Goal: Information Seeking & Learning: Learn about a topic

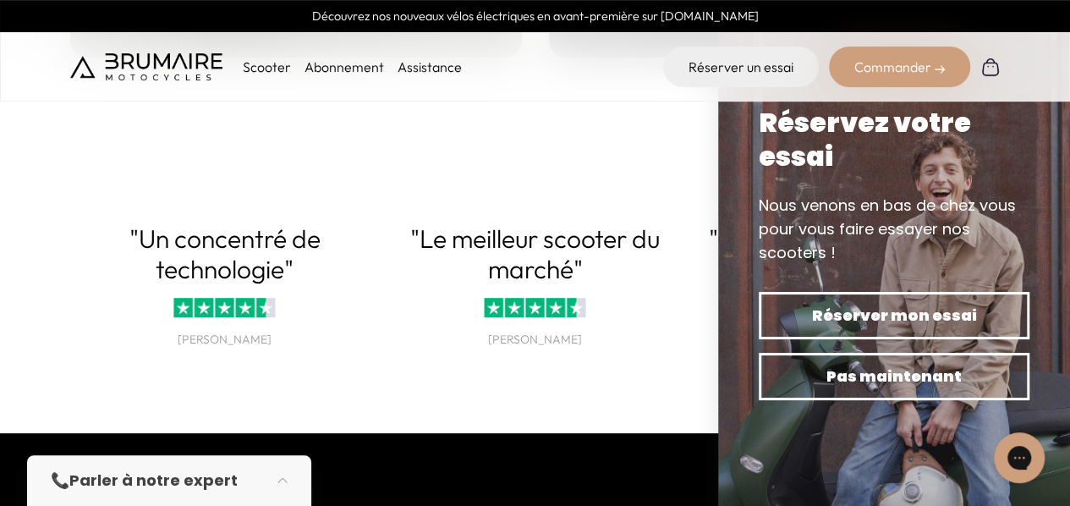
scroll to position [3578, 0]
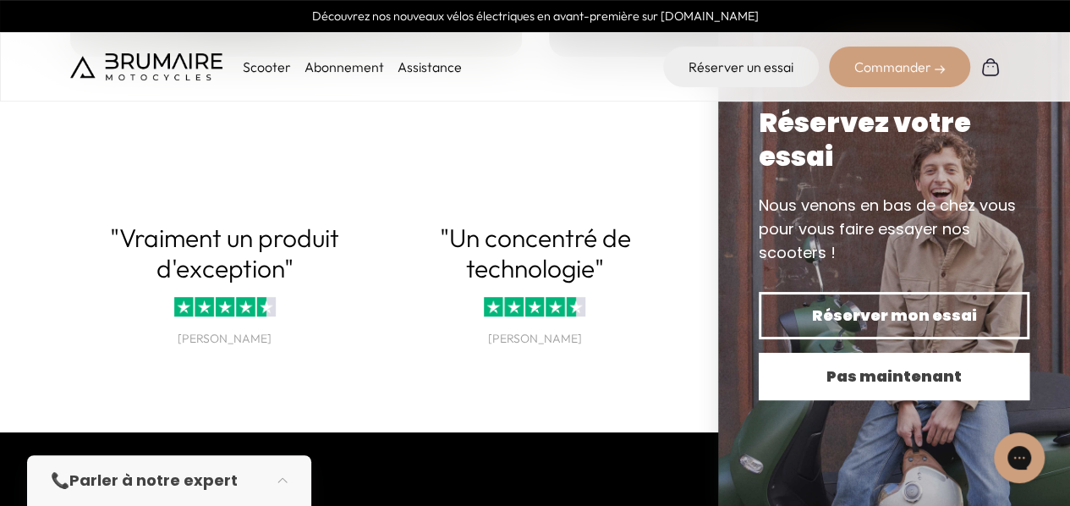
click at [875, 381] on span "Pas maintenant" at bounding box center [893, 376] width 211 height 24
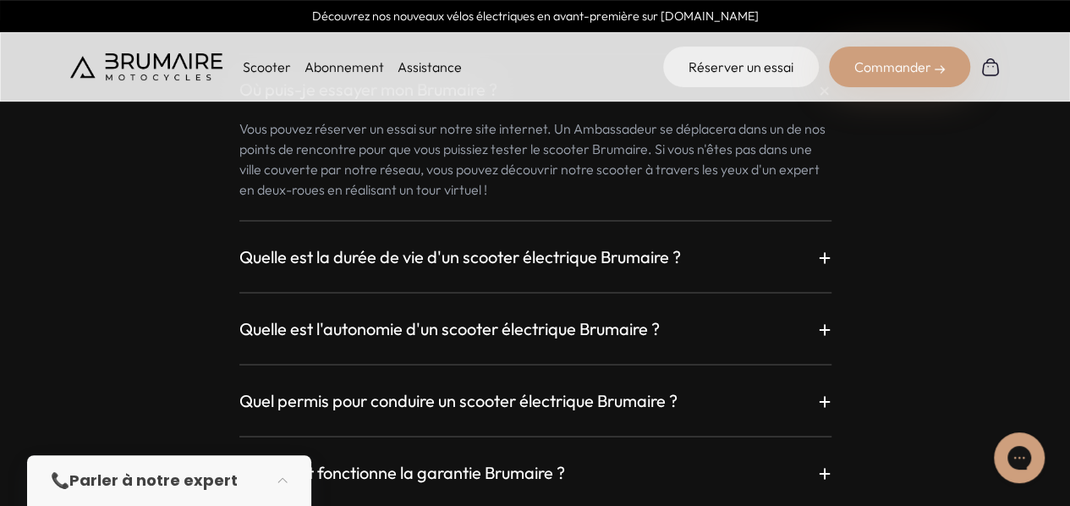
scroll to position [4605, 0]
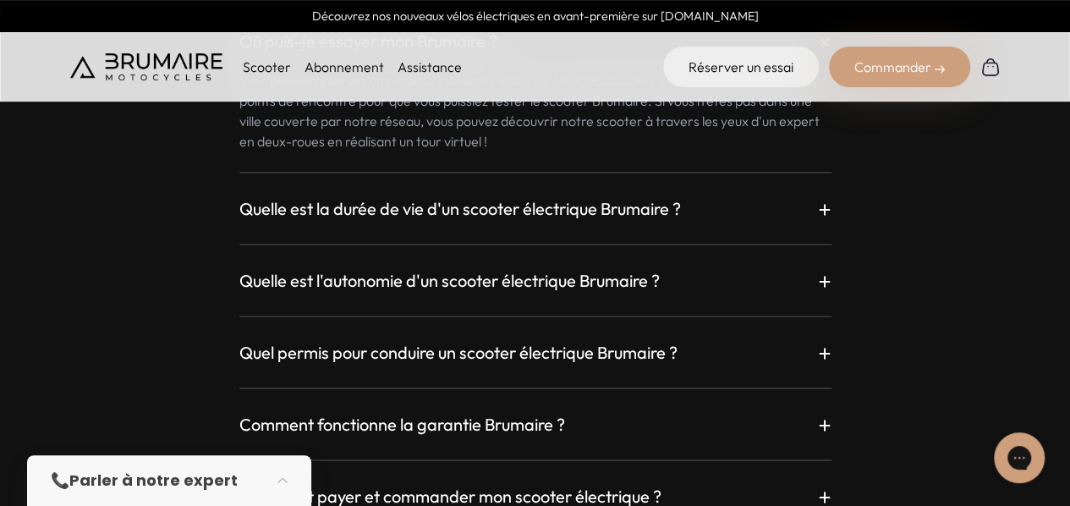
click at [585, 205] on h3 "Quelle est la durée de vie d'un scooter électrique Brumaire ?" at bounding box center [459, 208] width 441 height 24
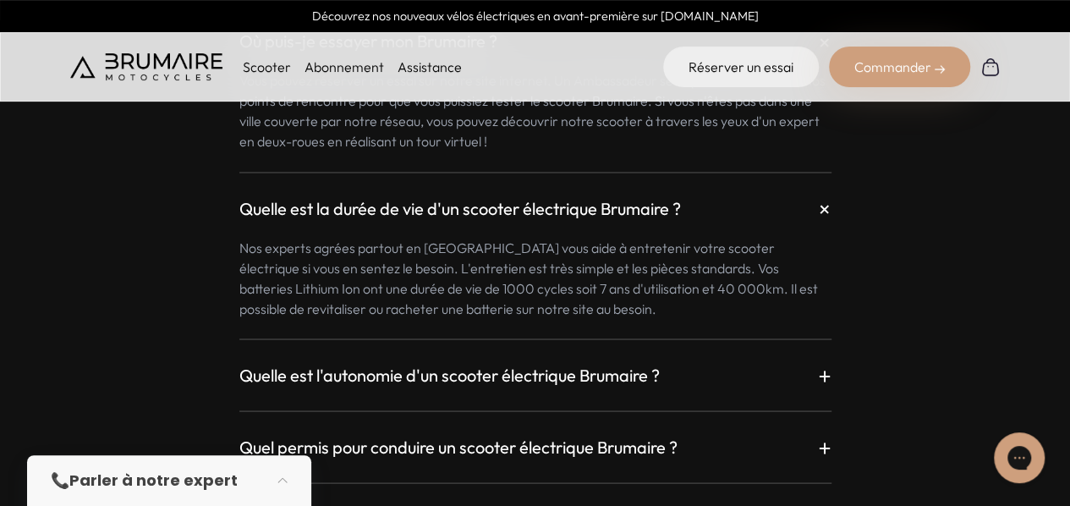
click at [585, 205] on h3 "Quelle est la durée de vie d'un scooter électrique Brumaire ?" at bounding box center [459, 208] width 441 height 24
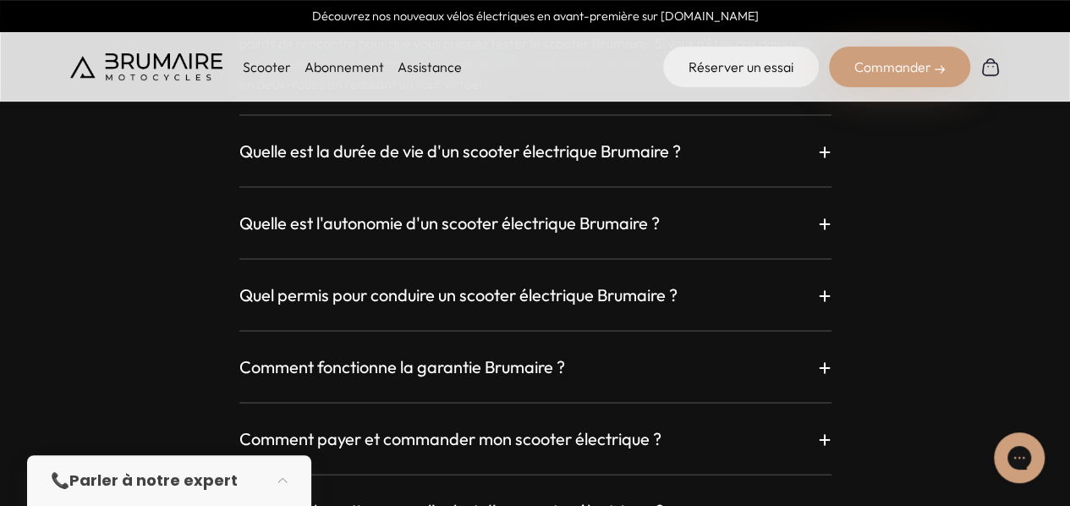
scroll to position [4663, 0]
click at [574, 227] on h3 "Quelle est l'autonomie d'un scooter électrique Brumaire ?" at bounding box center [449, 222] width 420 height 24
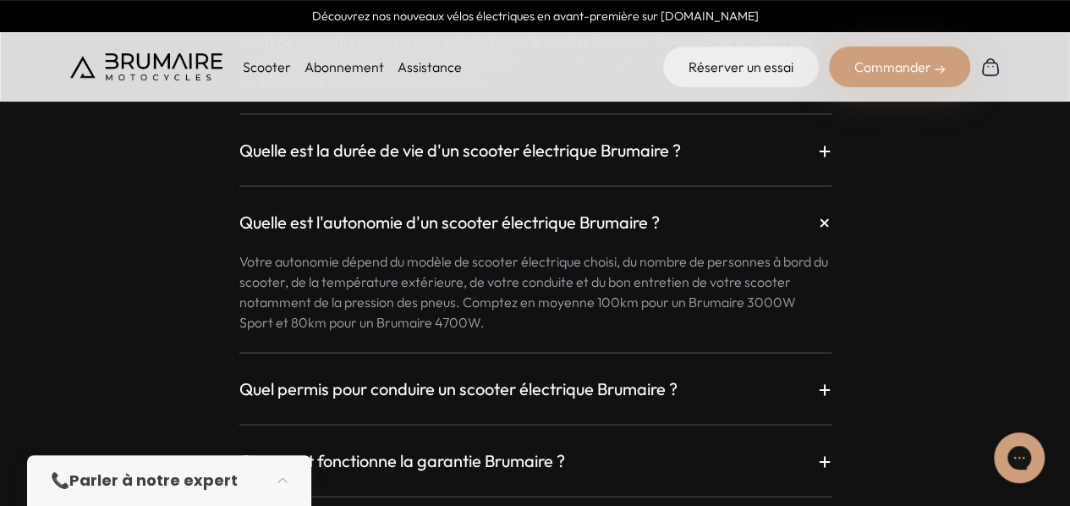
click at [529, 221] on h3 "Quelle est l'autonomie d'un scooter électrique Brumaire ?" at bounding box center [449, 222] width 420 height 24
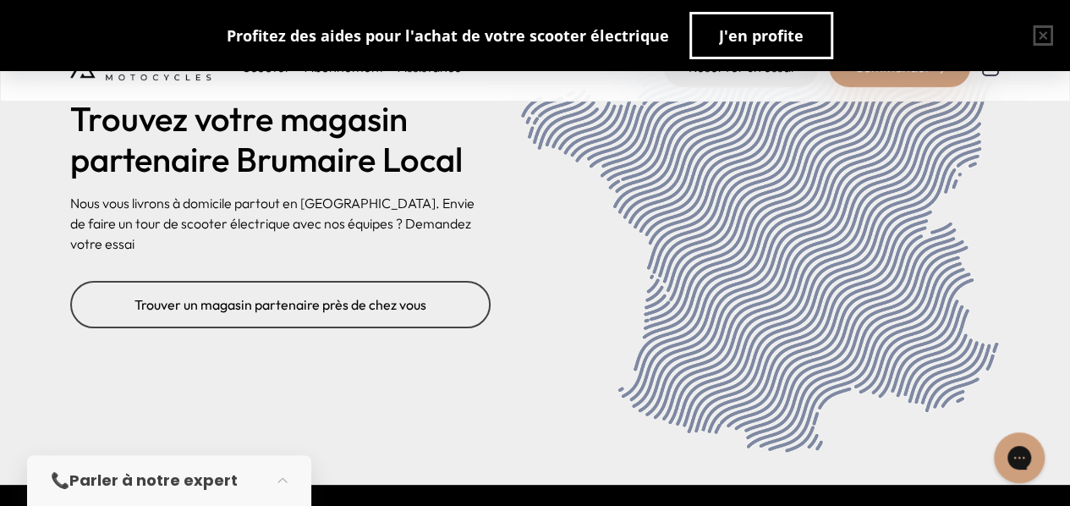
scroll to position [6717, 0]
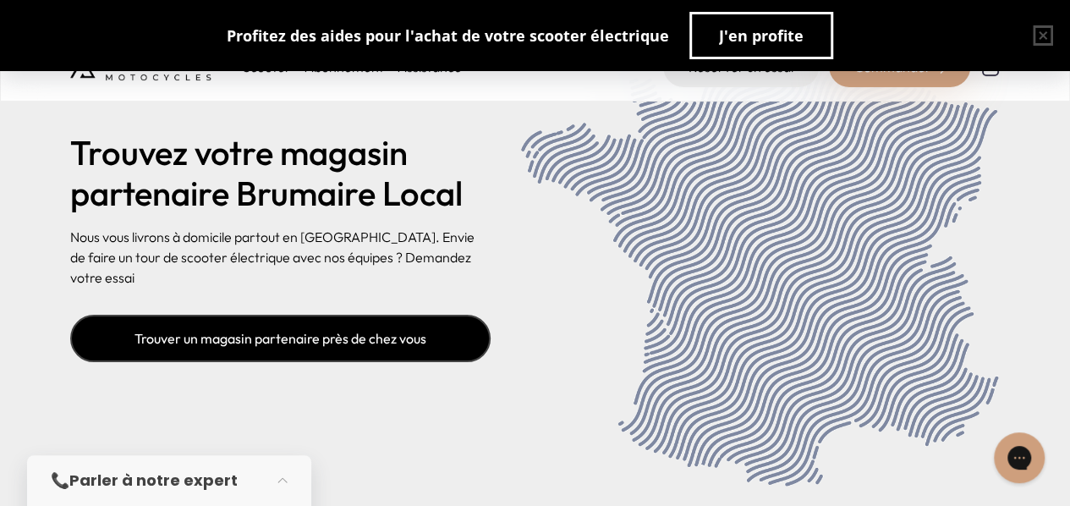
click at [403, 332] on link "Trouver un magasin partenaire près de chez vous" at bounding box center [280, 338] width 420 height 47
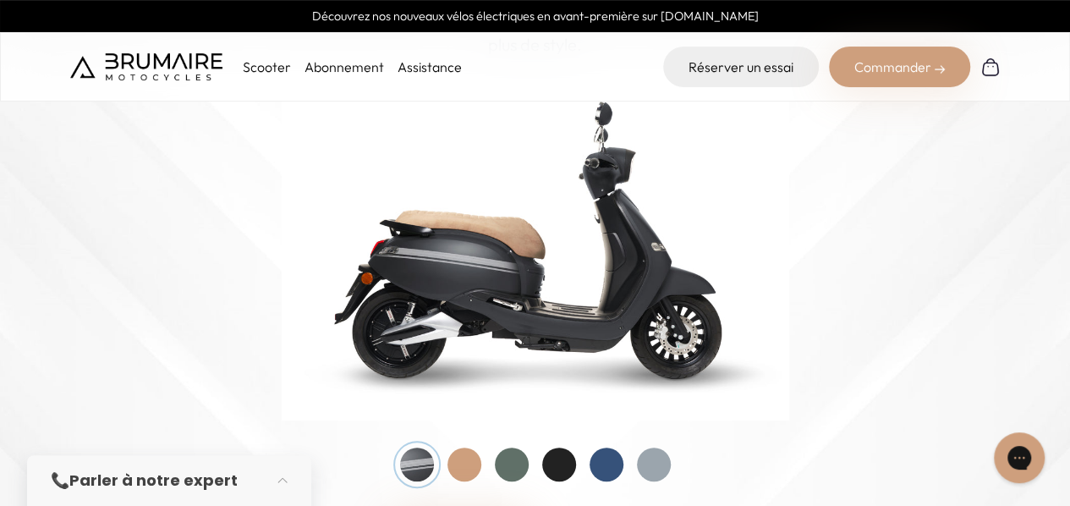
scroll to position [215, 0]
click at [469, 460] on div at bounding box center [464, 465] width 34 height 34
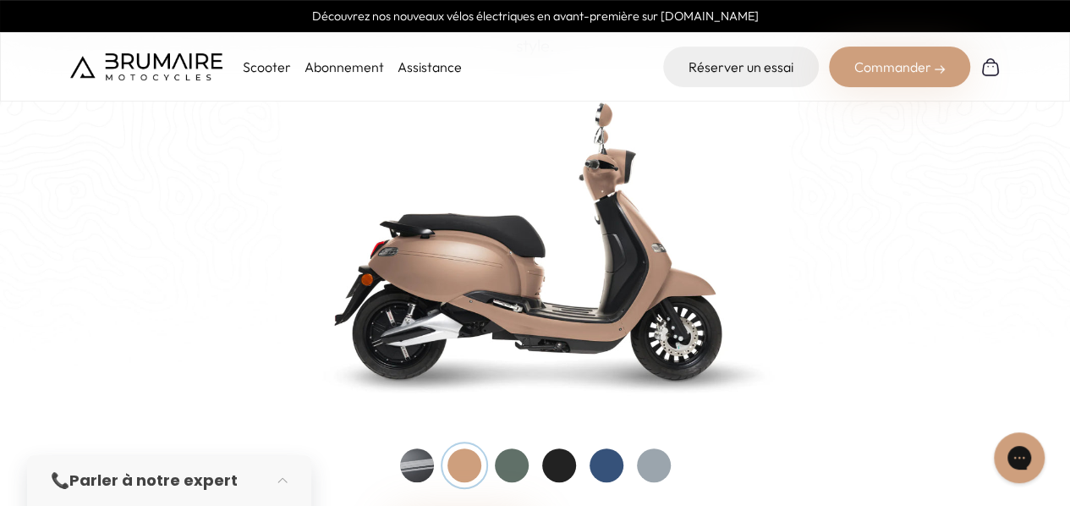
click at [504, 459] on div at bounding box center [512, 465] width 34 height 34
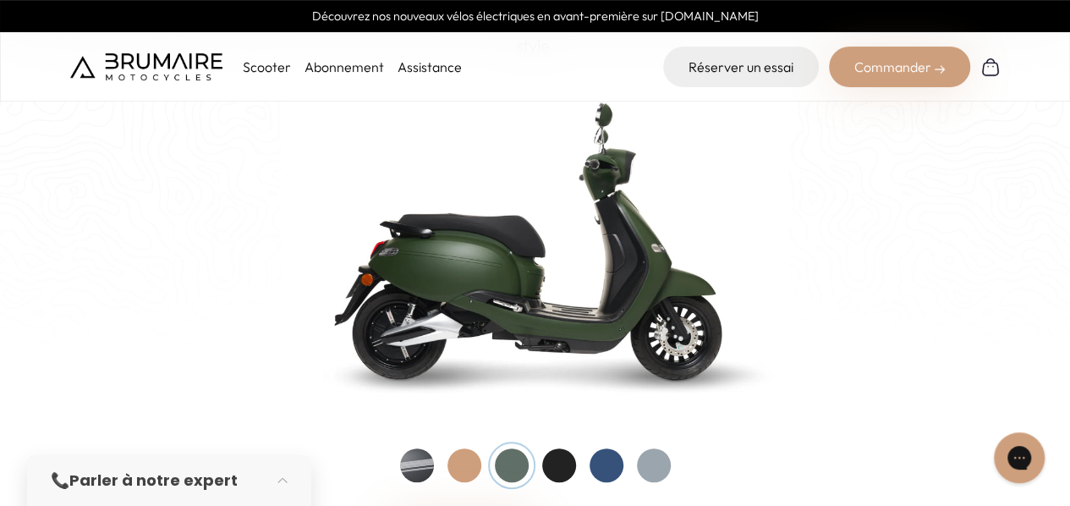
click at [536, 463] on div at bounding box center [535, 465] width 271 height 34
click at [552, 463] on div at bounding box center [559, 465] width 34 height 34
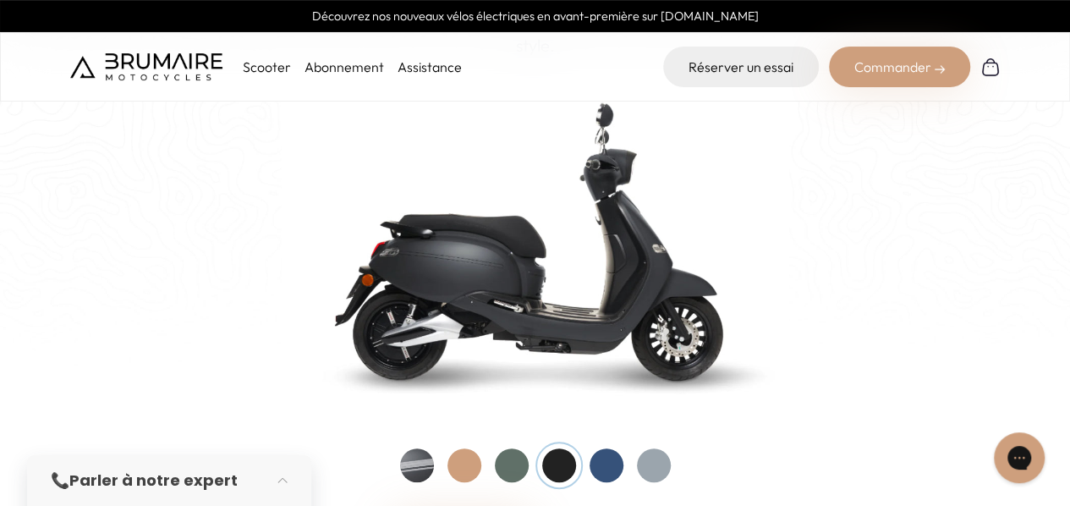
click at [600, 461] on div at bounding box center [606, 465] width 34 height 34
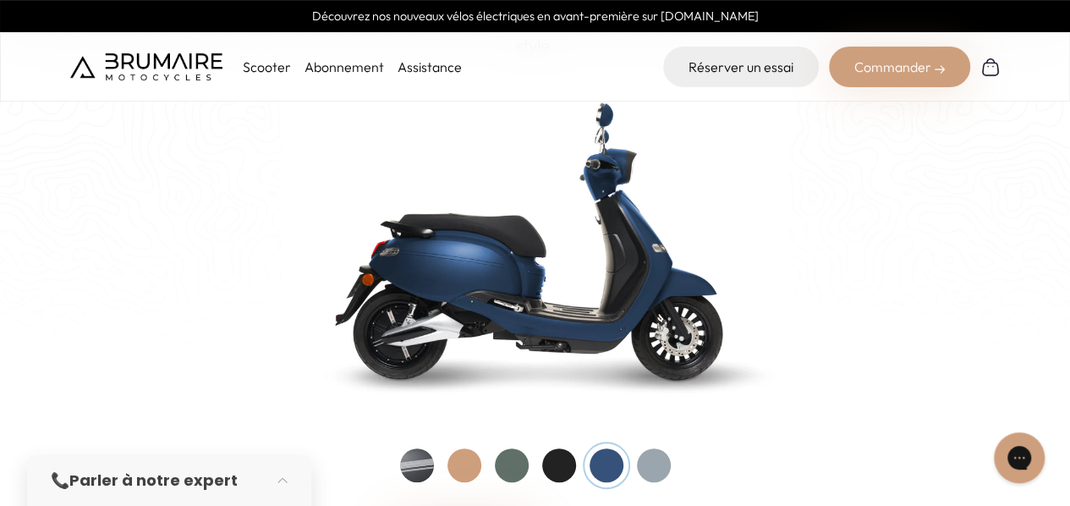
click at [419, 461] on div at bounding box center [417, 465] width 34 height 34
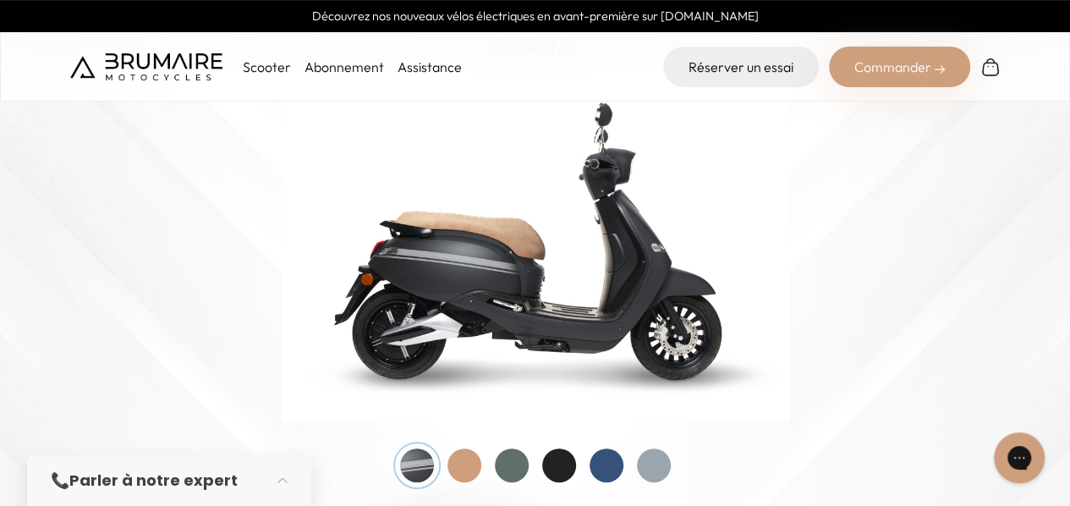
click at [458, 464] on div at bounding box center [464, 465] width 34 height 34
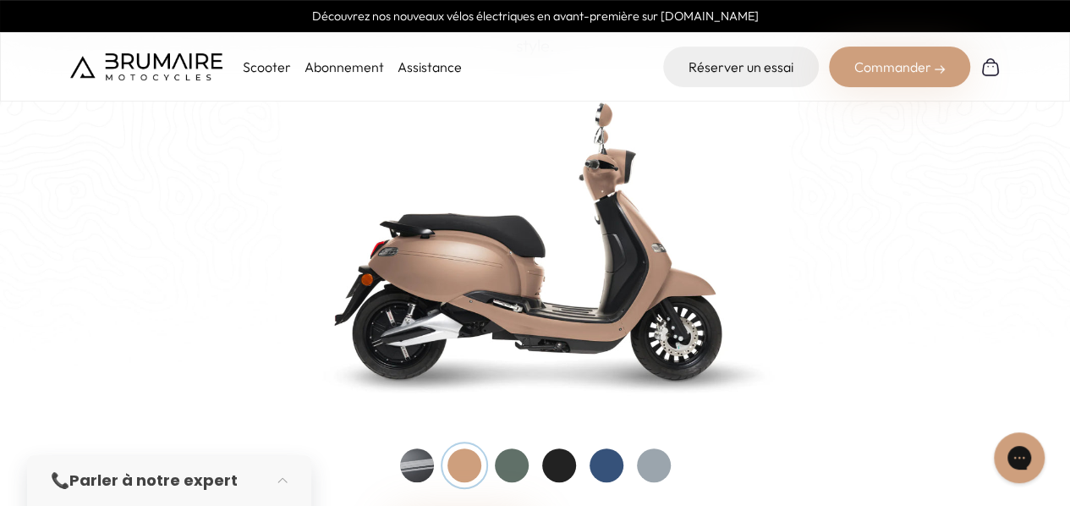
click at [421, 463] on div at bounding box center [417, 465] width 34 height 34
